Goal: Task Accomplishment & Management: Use online tool/utility

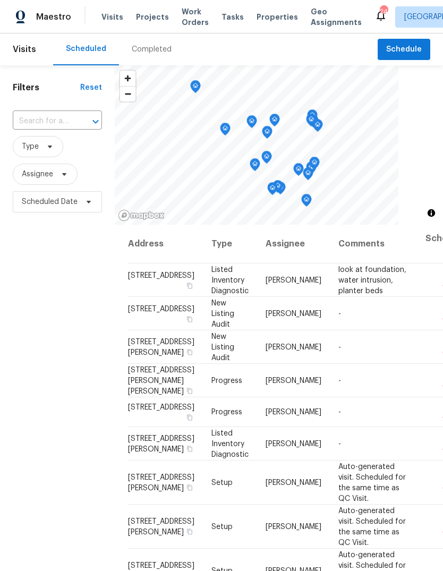
click at [159, 16] on span "Projects" at bounding box center [152, 17] width 33 height 11
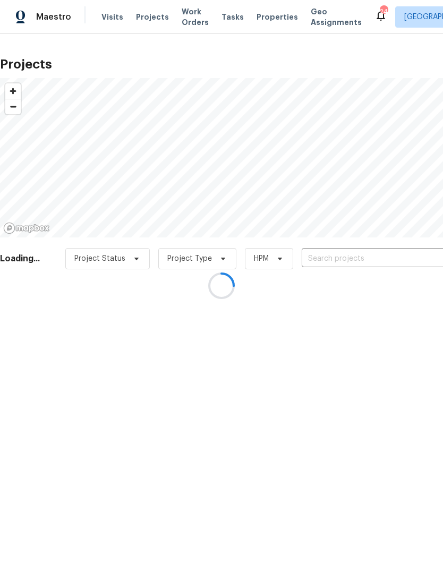
click at [398, 256] on div at bounding box center [221, 285] width 443 height 571
click at [381, 253] on div at bounding box center [221, 285] width 443 height 571
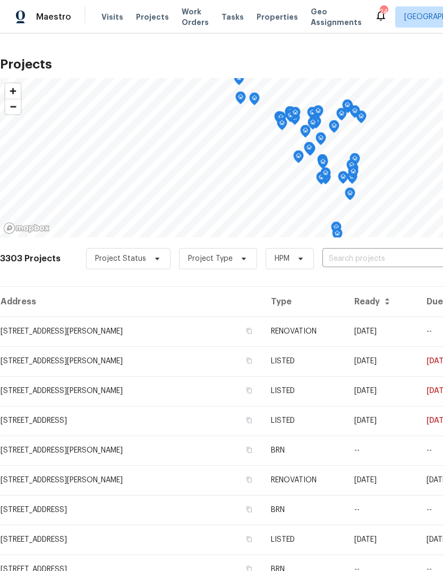
click at [388, 256] on input "text" at bounding box center [383, 259] width 122 height 16
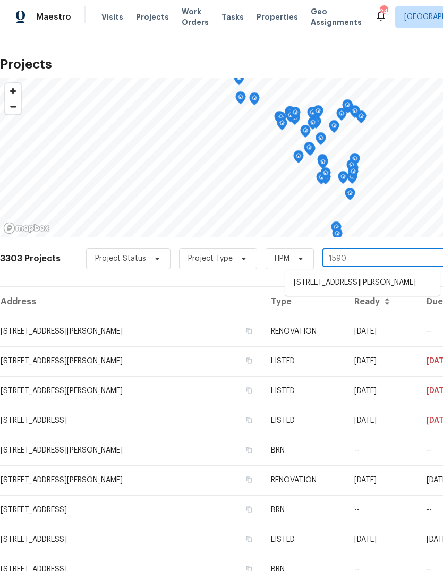
type input "1590"
click at [394, 286] on li "[STREET_ADDRESS][PERSON_NAME]" at bounding box center [362, 283] width 155 height 18
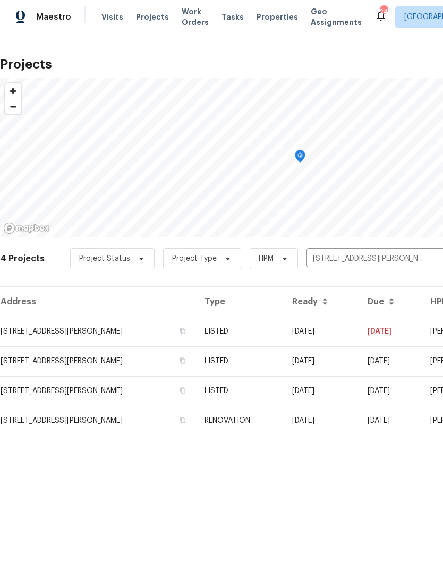
click at [270, 325] on td "LISTED" at bounding box center [239, 332] width 87 height 30
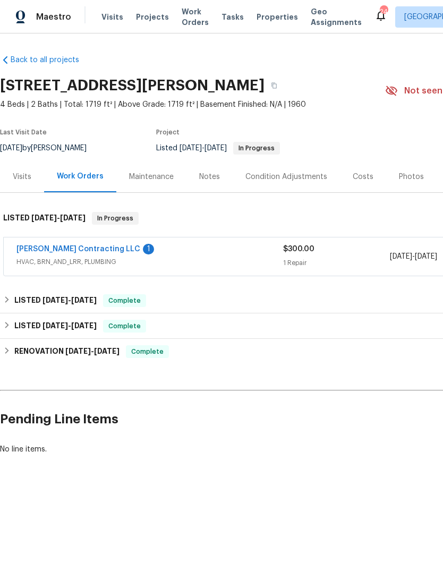
click at [88, 250] on link "[PERSON_NAME] Contracting LLC" at bounding box center [78, 248] width 124 height 7
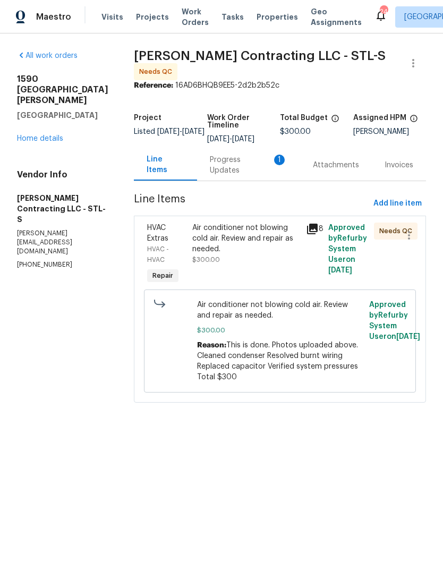
click at [254, 158] on div "Progress Updates 1" at bounding box center [249, 165] width 78 height 21
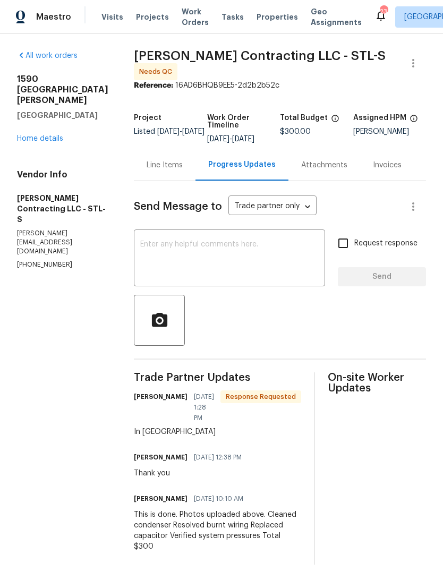
click at [172, 160] on div "Line Items" at bounding box center [165, 165] width 36 height 11
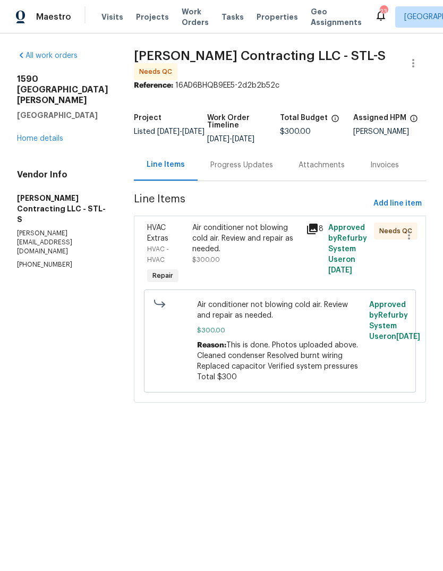
click at [257, 242] on div "Air conditioner not blowing cold air. Review and repair as needed." at bounding box center [245, 239] width 107 height 32
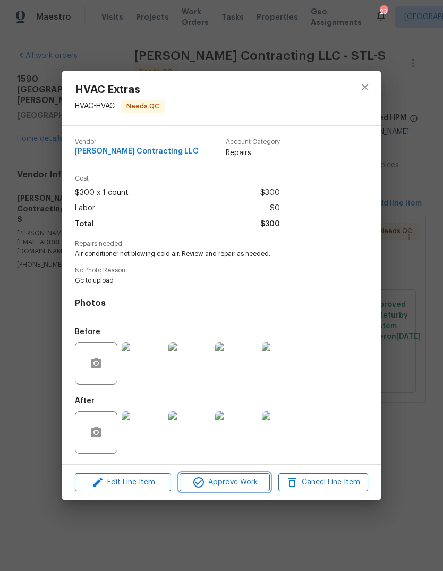
click at [240, 479] on span "Approve Work" at bounding box center [224, 482] width 83 height 13
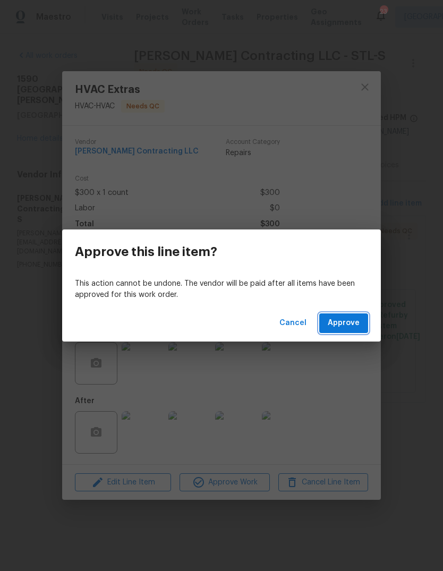
click at [356, 320] on span "Approve" at bounding box center [344, 323] width 32 height 13
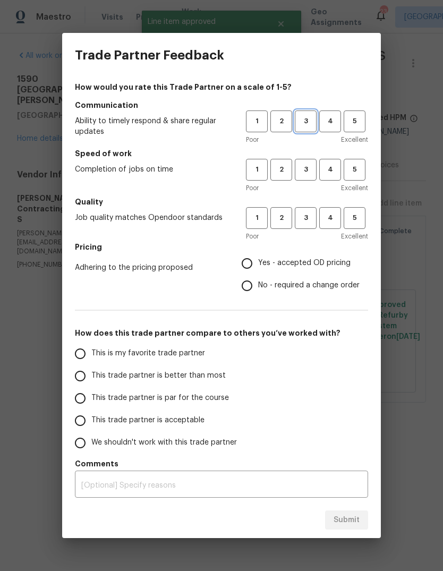
click at [309, 117] on span "3" at bounding box center [306, 121] width 20 height 12
click at [301, 170] on span "3" at bounding box center [306, 170] width 20 height 12
click at [334, 214] on span "4" at bounding box center [330, 218] width 20 height 12
click at [284, 269] on span "Yes - accepted OD pricing" at bounding box center [304, 263] width 92 height 11
click at [258, 269] on input "Yes - accepted OD pricing" at bounding box center [247, 263] width 22 height 22
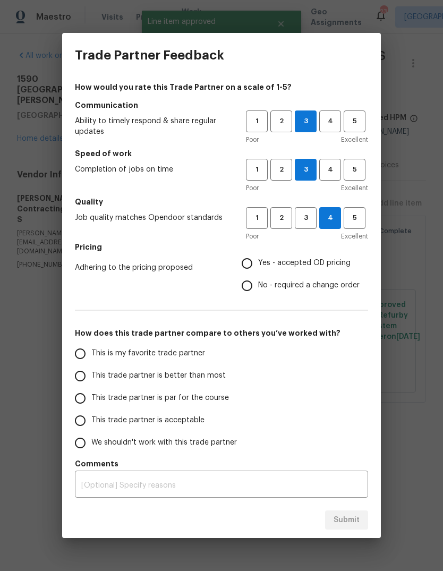
radio input "true"
click at [203, 381] on span "This trade partner is better than most" at bounding box center [158, 375] width 134 height 11
click at [91, 381] on input "This trade partner is better than most" at bounding box center [80, 376] width 22 height 22
click at [356, 519] on span "Submit" at bounding box center [347, 520] width 26 height 13
radio input "true"
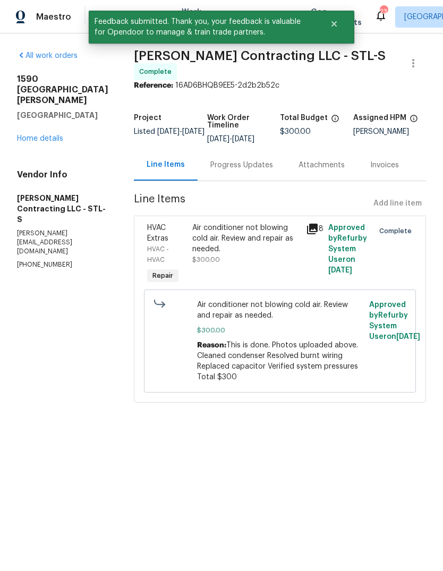
click at [49, 135] on link "Home details" at bounding box center [40, 138] width 46 height 7
